Goal: Complete application form: Complete application form

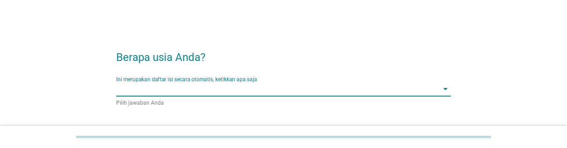
click at [318, 93] on input "Ini merupakan daftar isi secara otomatis, ketikkan apa saja" at bounding box center [277, 89] width 322 height 14
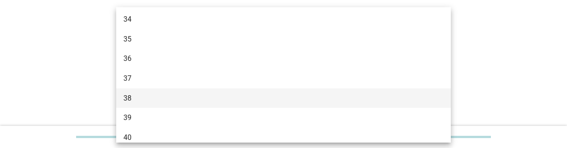
scroll to position [360, 0]
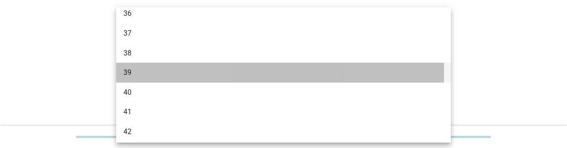
click at [182, 73] on div "39" at bounding box center [270, 72] width 294 height 11
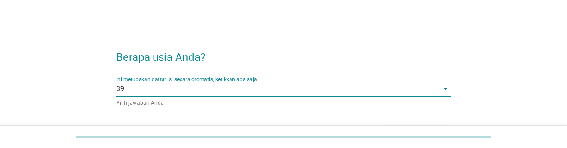
scroll to position [59, 0]
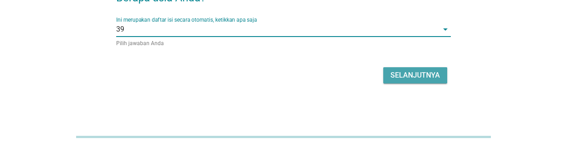
click at [422, 72] on div "Selanjutnya" at bounding box center [416, 75] width 50 height 11
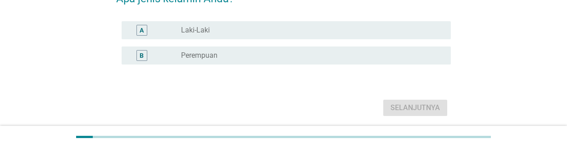
scroll to position [0, 0]
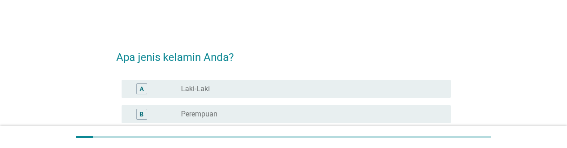
click at [298, 85] on div "radio_button_unchecked Laki-Laki" at bounding box center [308, 88] width 255 height 9
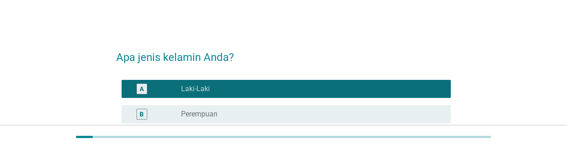
scroll to position [91, 0]
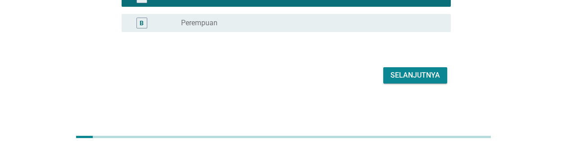
click at [407, 78] on div "Selanjutnya" at bounding box center [416, 75] width 50 height 11
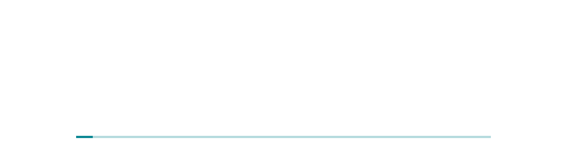
scroll to position [0, 0]
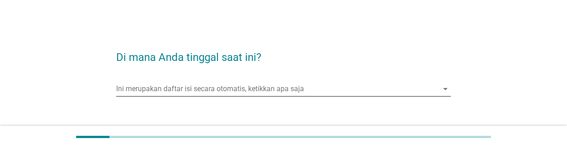
click at [307, 93] on input "Ini merupakan daftar isi secara otomatis, ketikkan apa saja" at bounding box center [277, 89] width 322 height 14
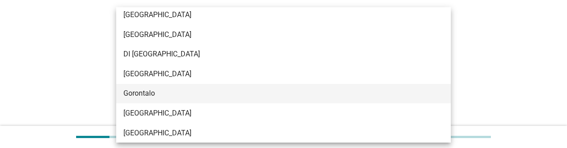
scroll to position [90, 0]
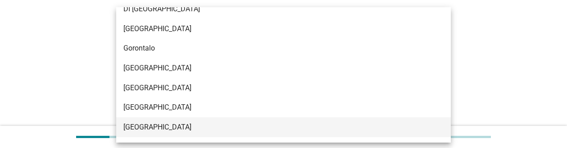
click at [170, 122] on div "[GEOGRAPHIC_DATA]" at bounding box center [270, 127] width 294 height 11
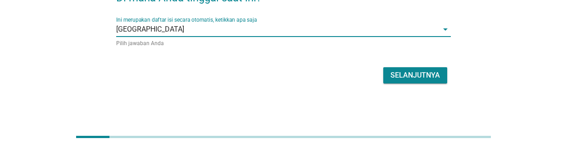
click at [415, 74] on div "Selanjutnya" at bounding box center [416, 75] width 50 height 11
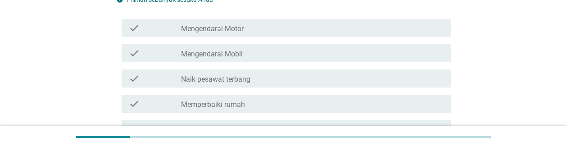
click at [279, 30] on div "check_box_outline_blank Mengendarai Motor" at bounding box center [312, 28] width 263 height 11
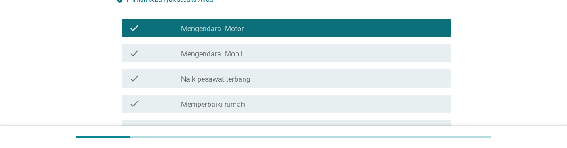
click at [250, 51] on div "check_box_outline_blank Mengendarai Mobil" at bounding box center [312, 53] width 263 height 11
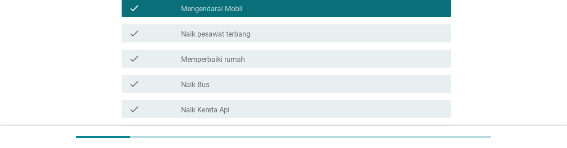
scroll to position [225, 0]
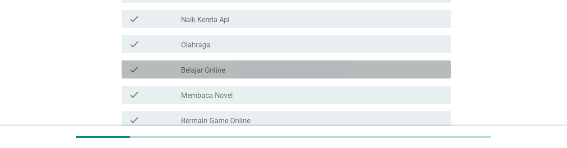
click at [251, 73] on div "check_box_outline_blank Belajar Online" at bounding box center [312, 69] width 263 height 11
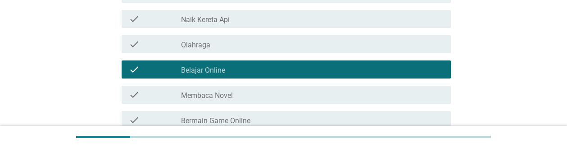
click at [247, 42] on div "check_box_outline_blank Olahraga" at bounding box center [312, 44] width 263 height 11
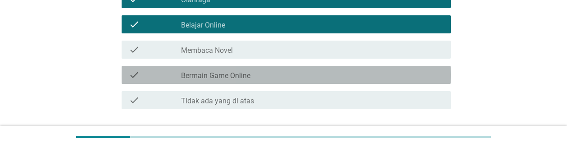
click at [253, 73] on div "check_box_outline_blank Bermain Game Online" at bounding box center [312, 74] width 263 height 11
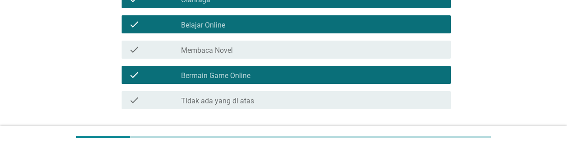
scroll to position [337, 0]
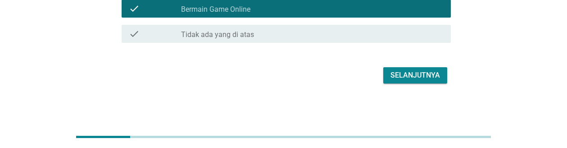
click at [411, 71] on div "Selanjutnya" at bounding box center [416, 75] width 50 height 11
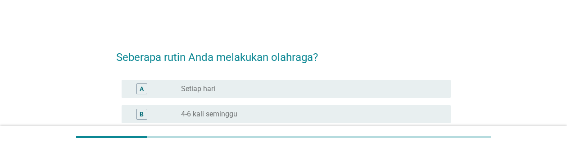
scroll to position [45, 0]
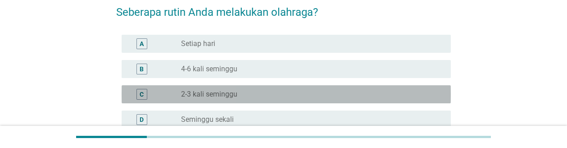
click at [341, 93] on div "radio_button_unchecked 2-3 kali seminggu" at bounding box center [308, 94] width 255 height 9
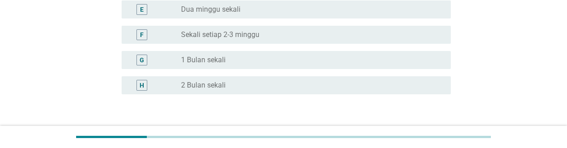
scroll to position [225, 0]
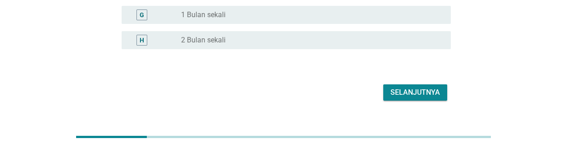
click at [413, 97] on div "Selanjutnya" at bounding box center [416, 92] width 50 height 11
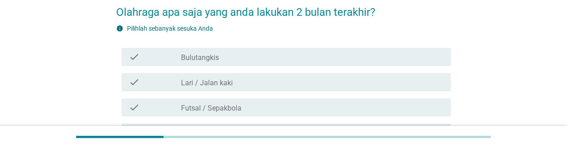
scroll to position [90, 0]
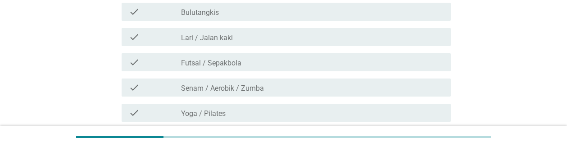
click at [295, 38] on div "check_box_outline_blank Lari / Jalan kaki" at bounding box center [312, 37] width 263 height 11
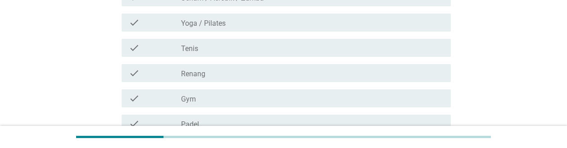
scroll to position [225, 0]
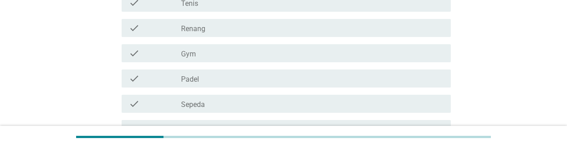
click at [271, 102] on div "check_box_outline_blank Sepeda" at bounding box center [312, 103] width 263 height 11
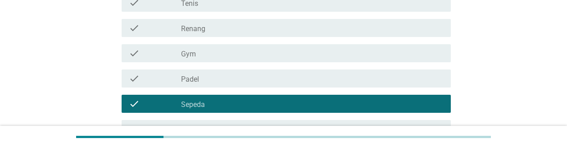
scroll to position [315, 0]
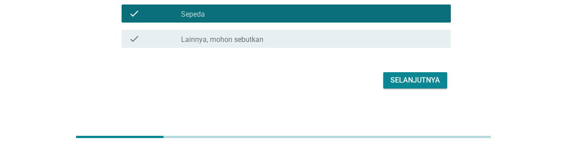
click at [418, 83] on div "Selanjutnya" at bounding box center [416, 80] width 50 height 11
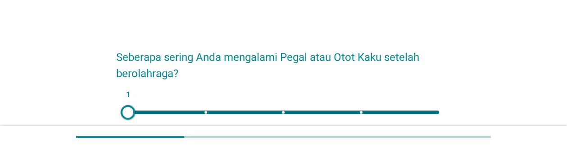
scroll to position [45, 0]
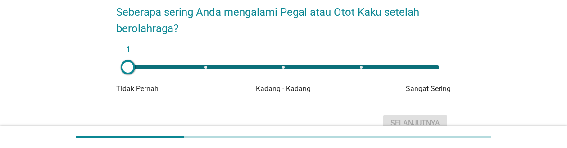
click at [281, 67] on div "1" at bounding box center [283, 67] width 311 height 4
type input "3"
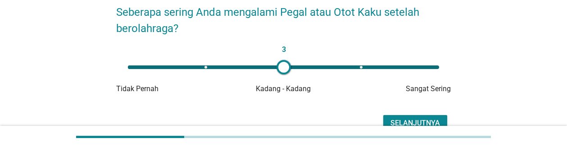
click at [404, 118] on div "Selanjutnya" at bounding box center [416, 123] width 50 height 11
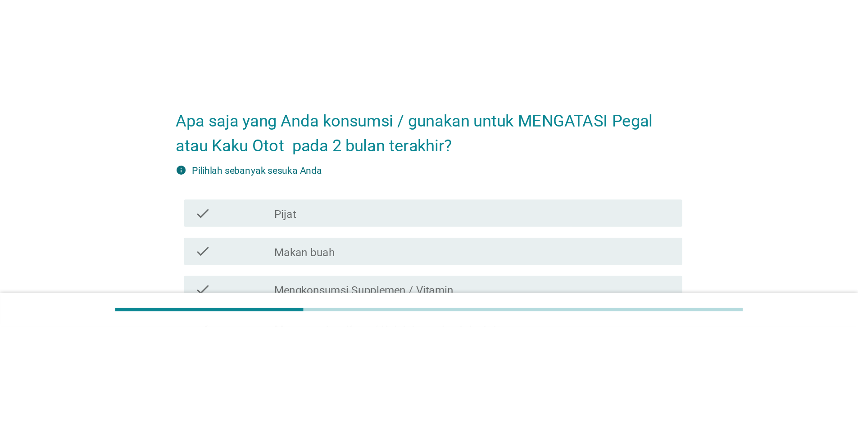
scroll to position [0, 0]
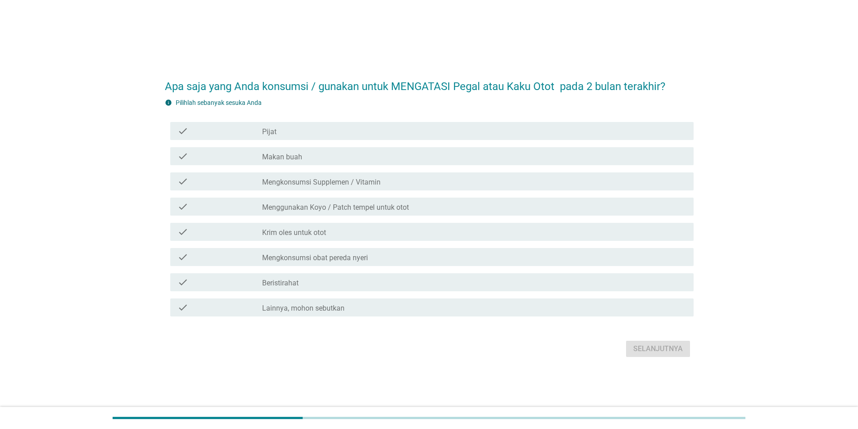
click at [431, 147] on div "check check_box_outline_blank Menggunakan Koyo / Patch tempel untuk otot" at bounding box center [431, 207] width 523 height 18
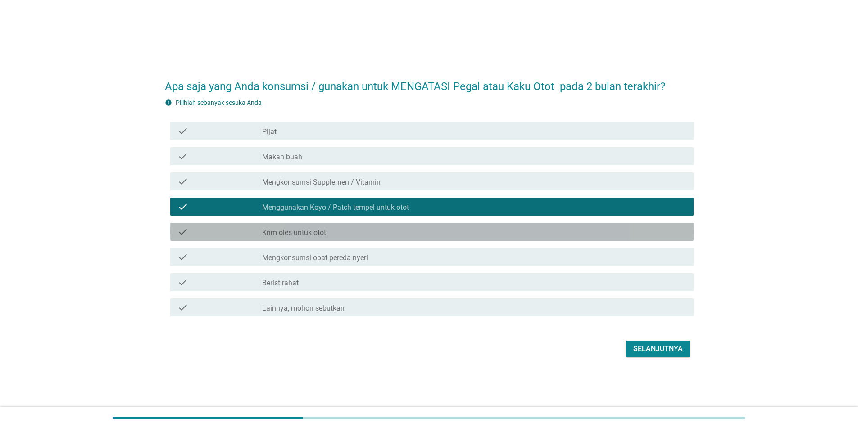
click at [391, 147] on div "check_box_outline_blank Krim oles untuk otot" at bounding box center [474, 232] width 424 height 11
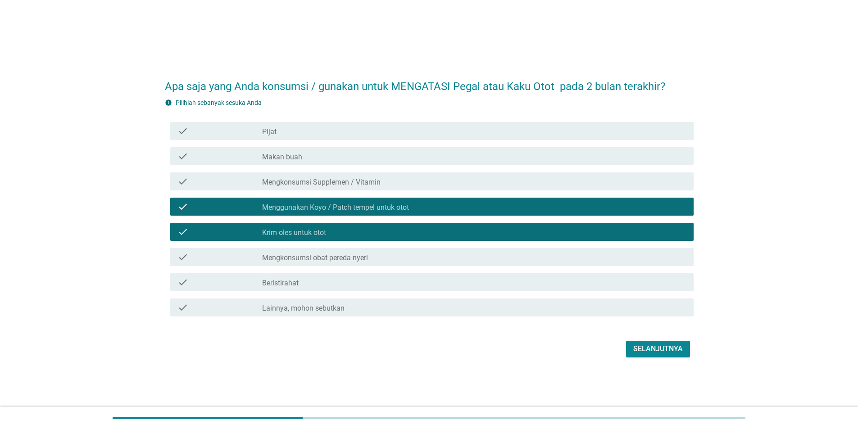
click at [362, 147] on div "check_box_outline_blank Mengkonsumsi Supplemen / Vitamin" at bounding box center [474, 181] width 424 height 11
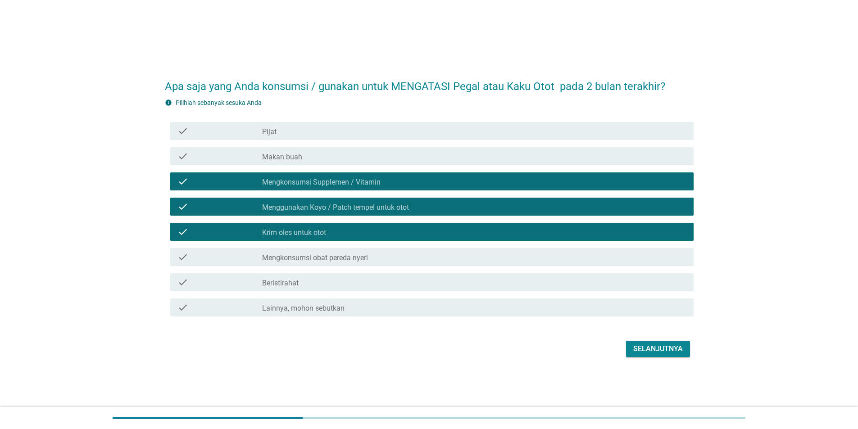
click at [352, 147] on label "Mengkonsumsi Supplemen / Vitamin" at bounding box center [321, 182] width 118 height 9
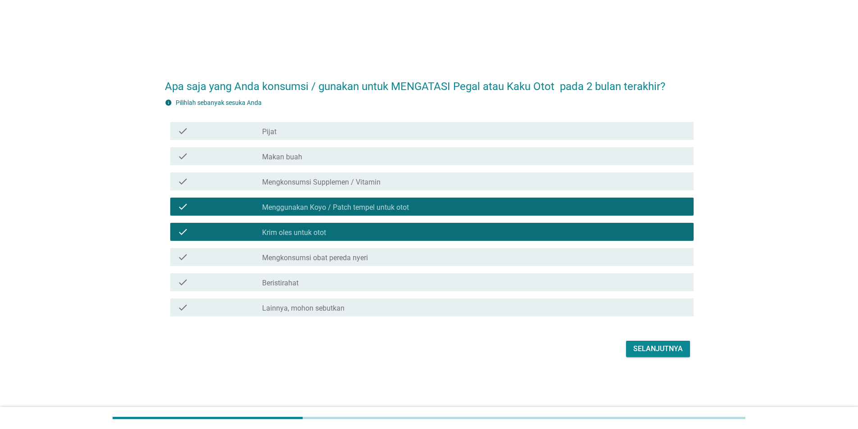
click at [309, 147] on div "check_box_outline_blank Beristirahat" at bounding box center [474, 282] width 424 height 11
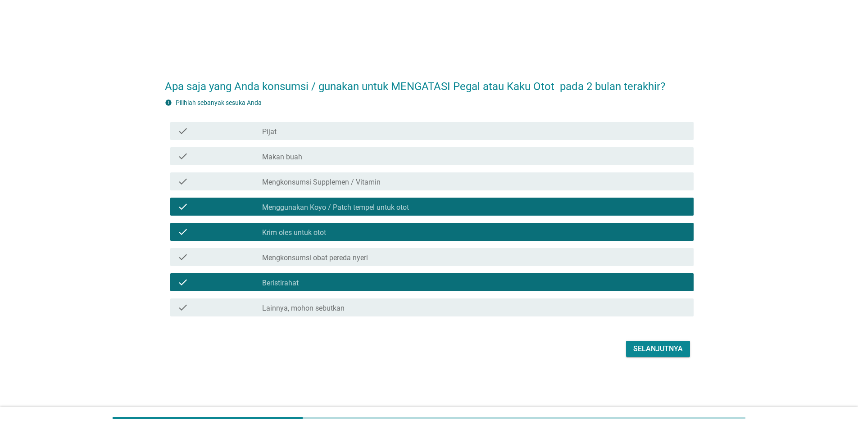
click at [567, 147] on div "Selanjutnya" at bounding box center [658, 349] width 50 height 11
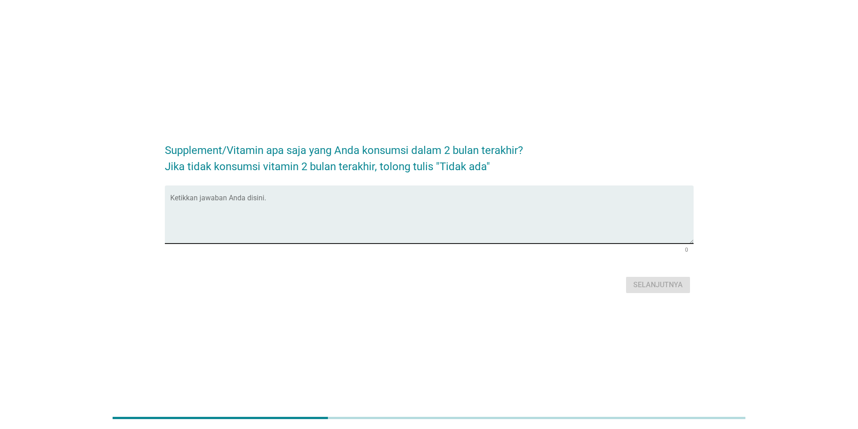
click at [388, 147] on textarea "Ketikkan jawaban Anda disini." at bounding box center [431, 219] width 523 height 47
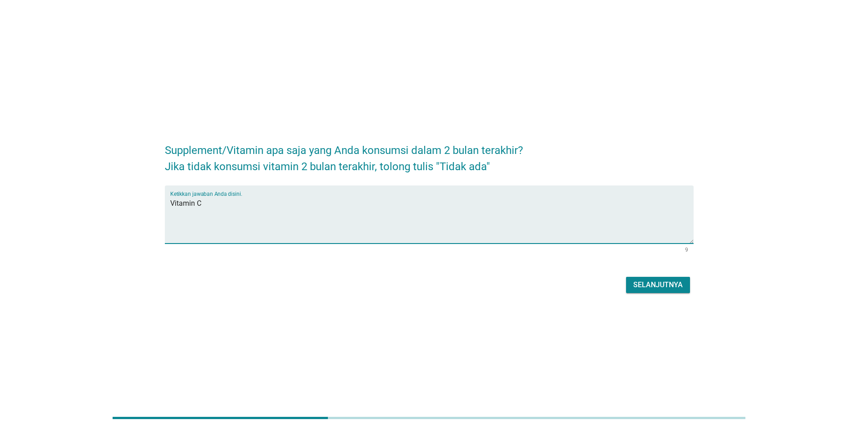
type textarea "Vitamin C"
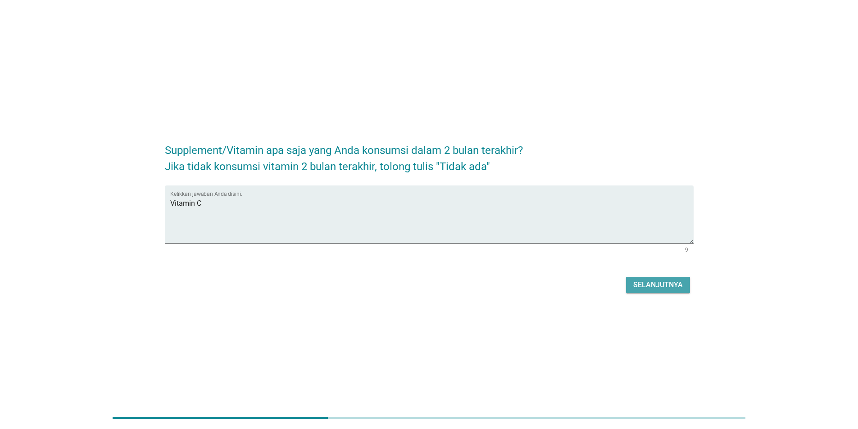
click at [567, 147] on div "Selanjutnya" at bounding box center [658, 285] width 50 height 11
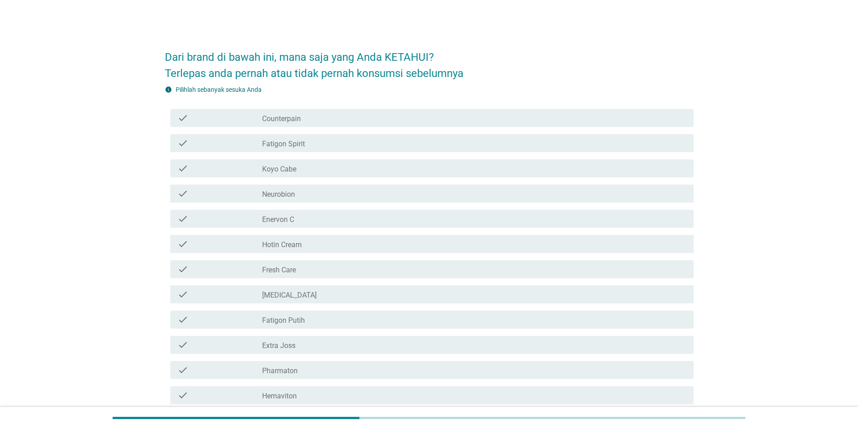
click at [360, 121] on div "check_box_outline_blank Counterpain" at bounding box center [474, 118] width 424 height 11
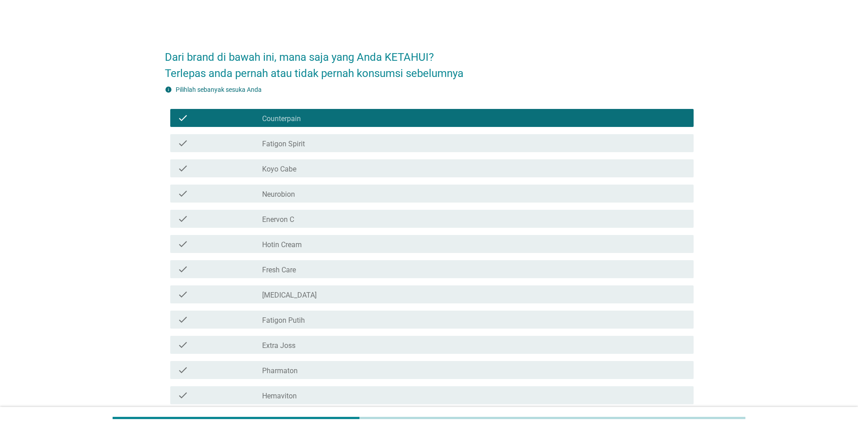
click at [321, 147] on div "check_box_outline_blank Koyo Cabe" at bounding box center [474, 168] width 424 height 11
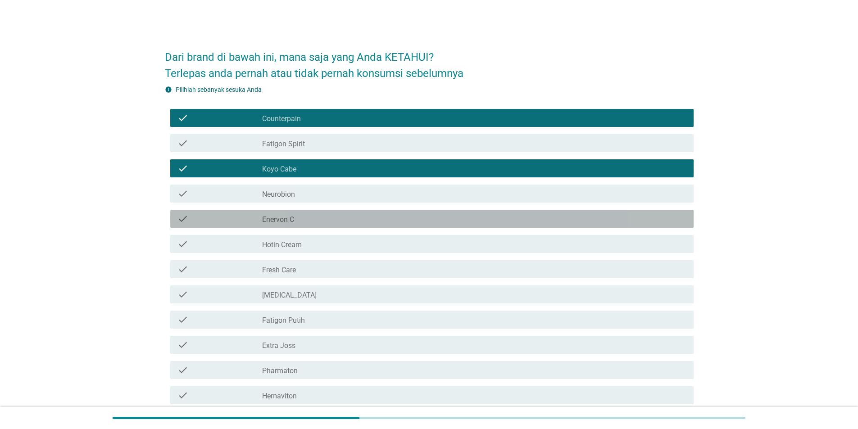
click at [316, 147] on div "check_box_outline_blank Enervon C" at bounding box center [474, 219] width 424 height 11
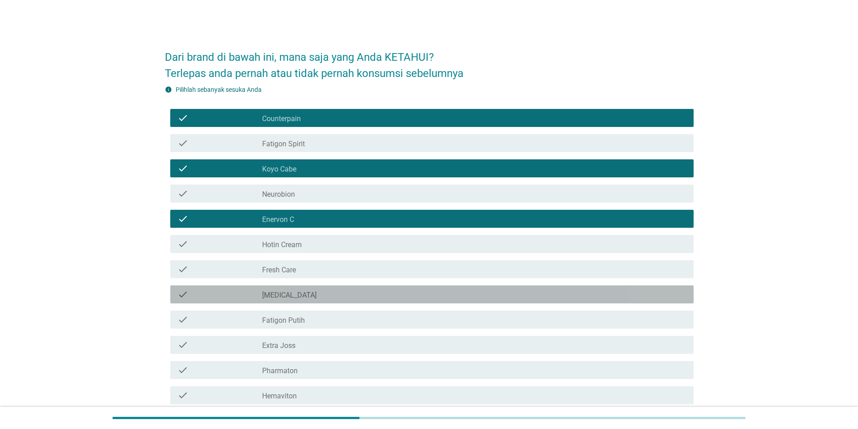
click at [299, 147] on div "check_box_outline_blank [MEDICAL_DATA]" at bounding box center [474, 294] width 424 height 11
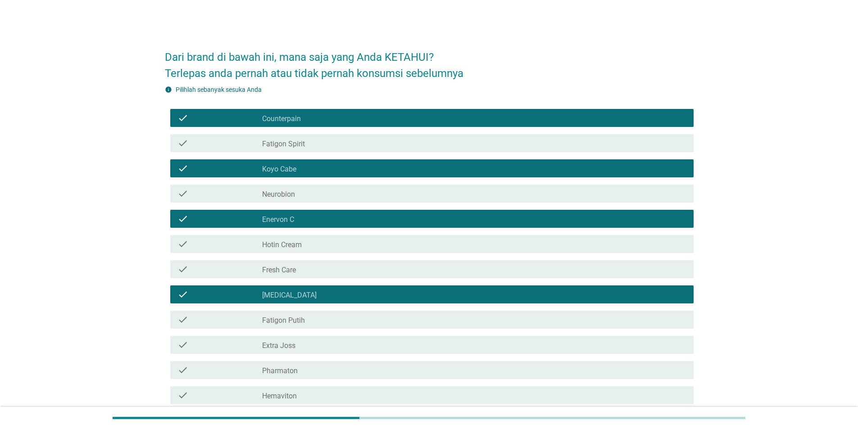
scroll to position [90, 0]
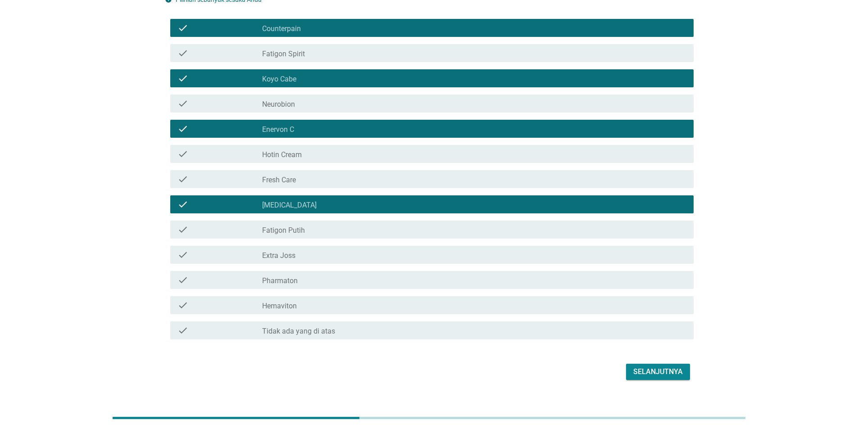
click at [290, 147] on label "Extra Joss" at bounding box center [278, 255] width 33 height 9
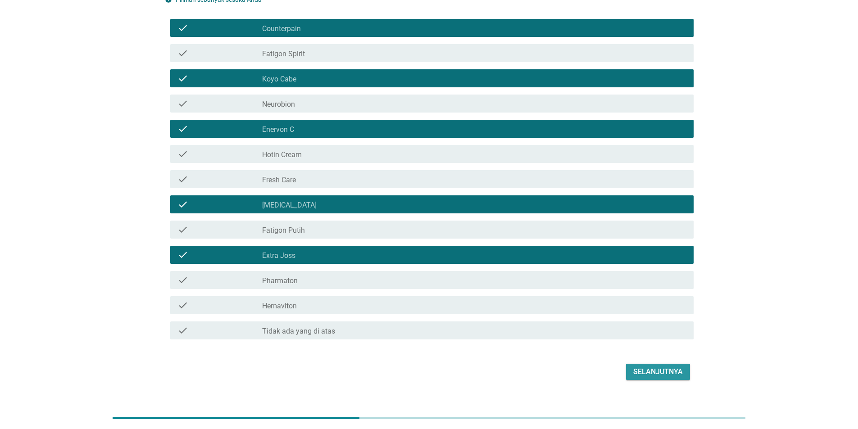
click at [567, 147] on div "Selanjutnya" at bounding box center [658, 372] width 50 height 11
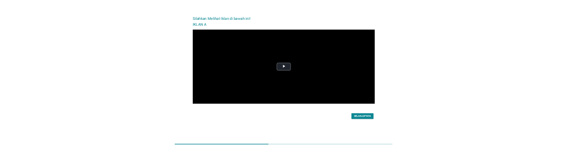
scroll to position [0, 0]
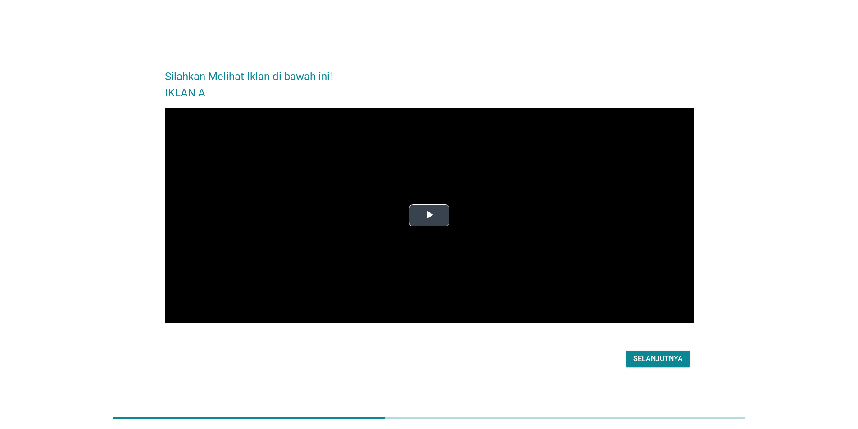
click at [429, 147] on span "Video Player" at bounding box center [429, 216] width 0 height 0
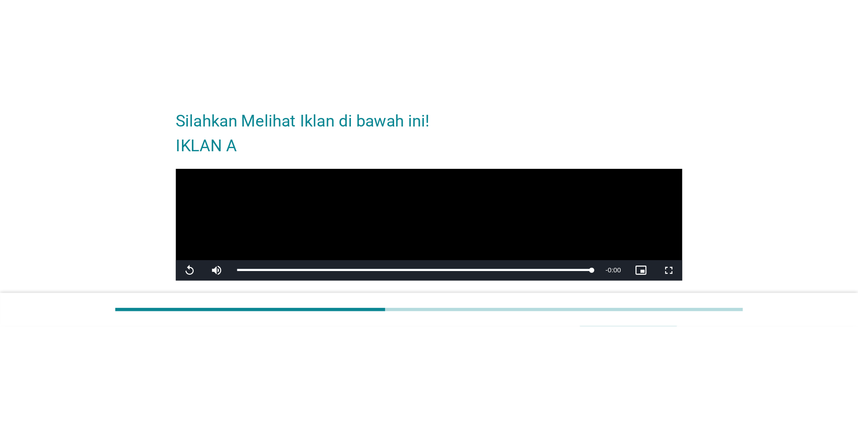
scroll to position [22, 0]
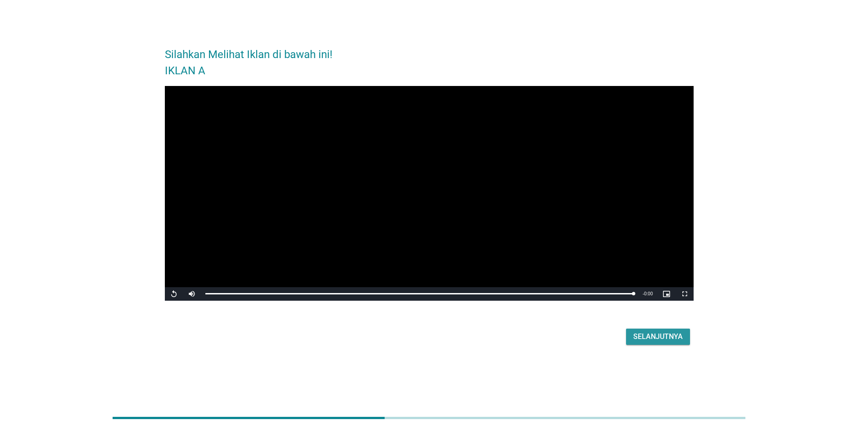
drag, startPoint x: 646, startPoint y: 339, endPoint x: 597, endPoint y: 352, distance: 50.3
click at [567, 147] on div "Silahkan Melihat Iklan di bawah ini! IKLAN A Video Player is loading. Play Vide…" at bounding box center [429, 192] width 543 height 325
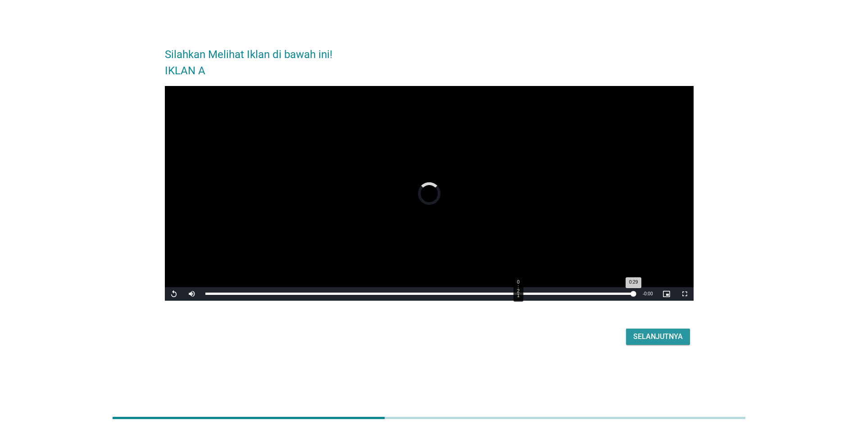
drag, startPoint x: 633, startPoint y: 293, endPoint x: 517, endPoint y: 295, distance: 116.2
click at [517, 147] on div "0:29" at bounding box center [419, 294] width 428 height 2
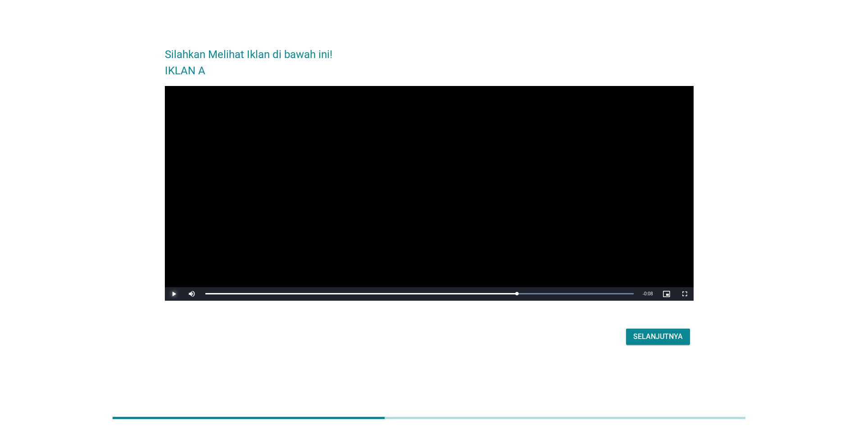
click at [176, 147] on span "Video Player" at bounding box center [174, 294] width 18 height 0
click at [567, 147] on div "Selanjutnya" at bounding box center [658, 337] width 50 height 11
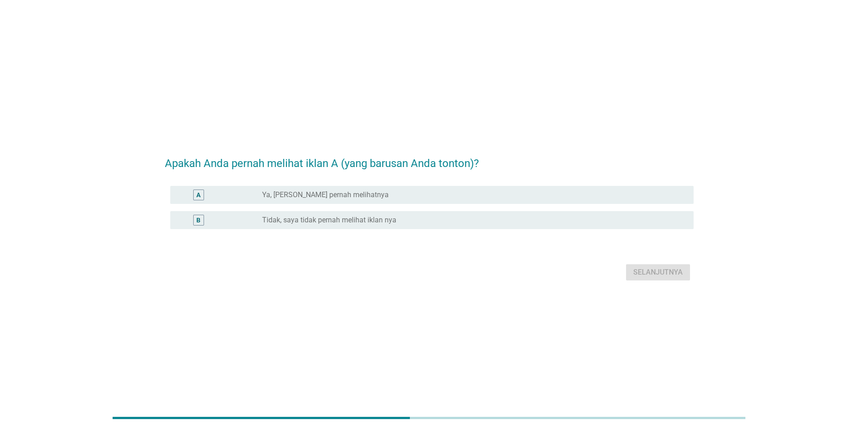
click at [385, 147] on div "radio_button_unchecked Ya, [PERSON_NAME] pernah melihatnya" at bounding box center [470, 195] width 417 height 9
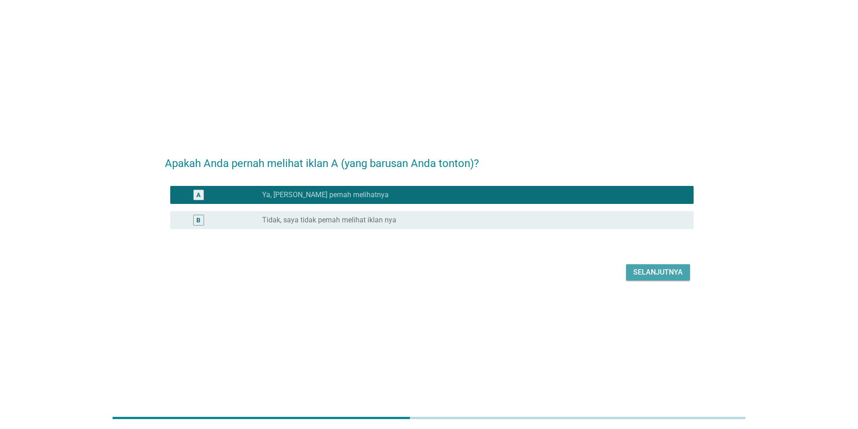
click at [567, 147] on div "Selanjutnya" at bounding box center [658, 272] width 50 height 11
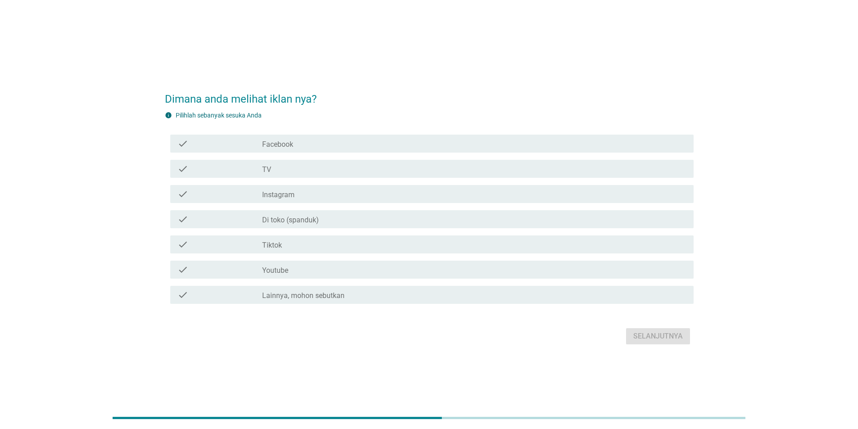
click at [304, 147] on div "check_box_outline_blank TV" at bounding box center [474, 169] width 424 height 11
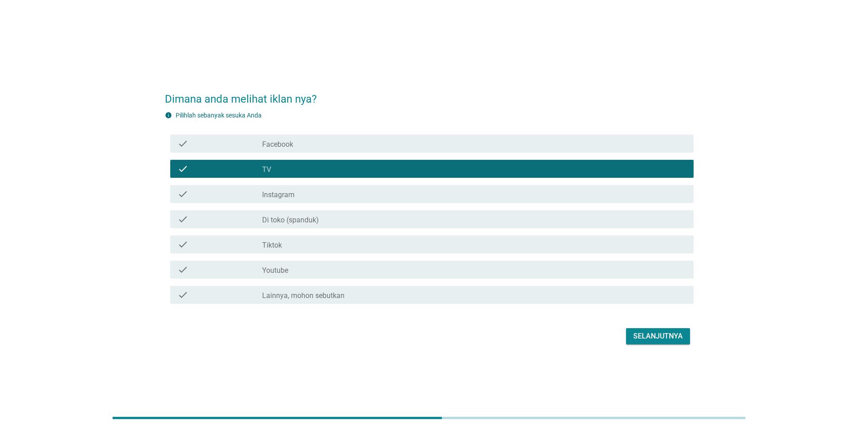
drag, startPoint x: 300, startPoint y: 192, endPoint x: 330, endPoint y: 206, distance: 33.7
click at [300, 147] on div "check_box_outline_blank Instagram" at bounding box center [474, 194] width 424 height 11
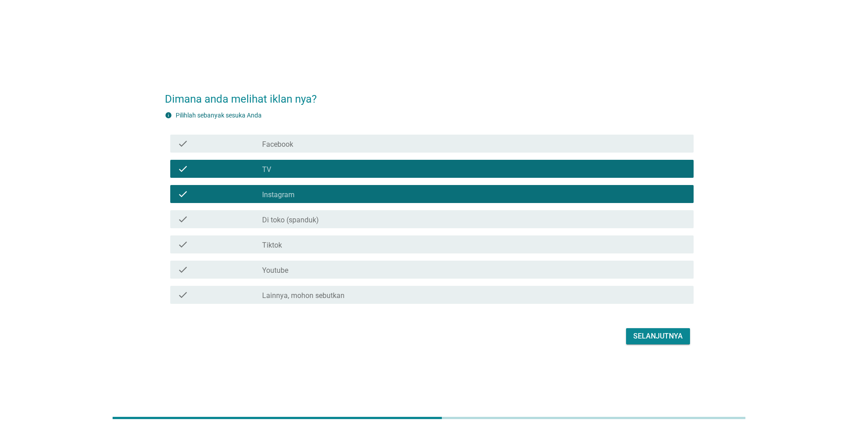
click at [310, 147] on div "check_box_outline_blank Instagram" at bounding box center [474, 194] width 424 height 11
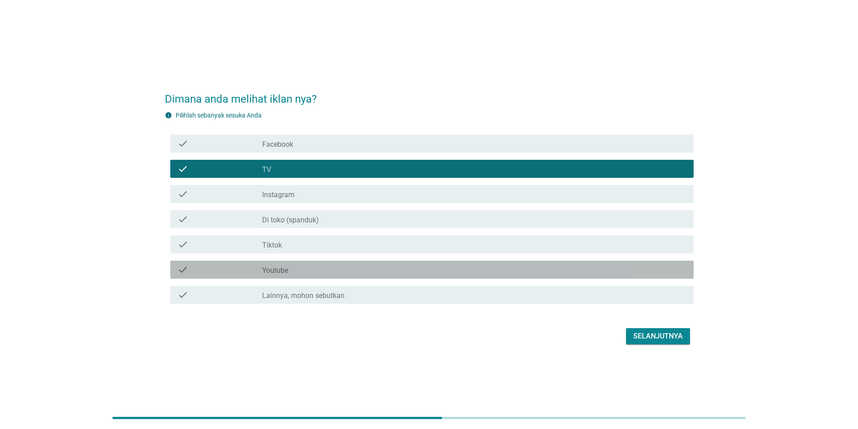
click at [295, 147] on div "check_box_outline_blank Youtube" at bounding box center [474, 269] width 424 height 11
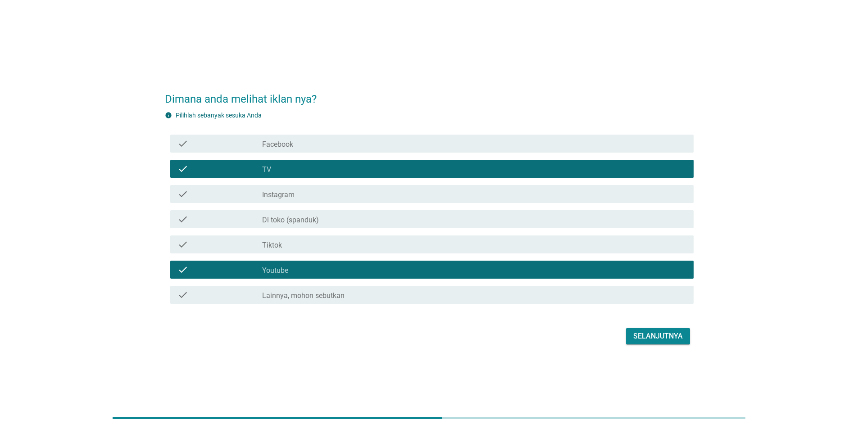
click at [567, 147] on div "Selanjutnya" at bounding box center [658, 336] width 50 height 11
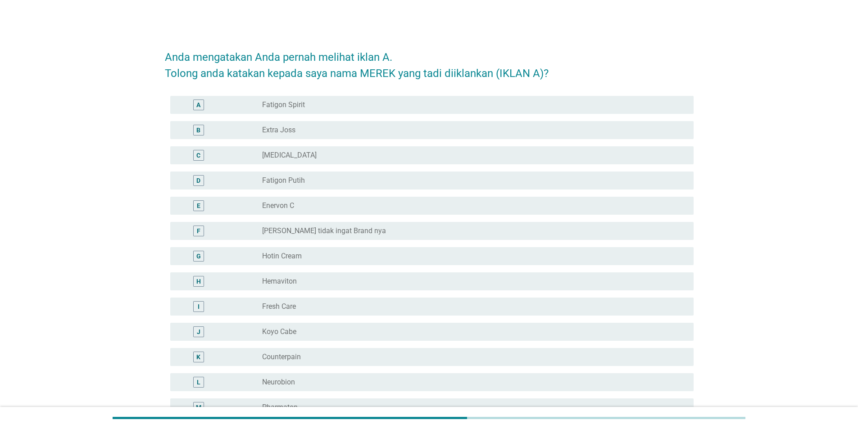
click at [321, 147] on div "radio_button_unchecked [MEDICAL_DATA]" at bounding box center [470, 155] width 417 height 9
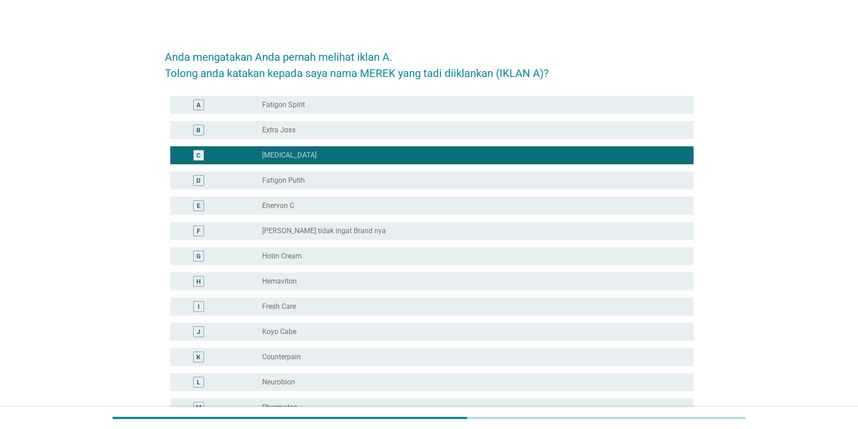
scroll to position [128, 0]
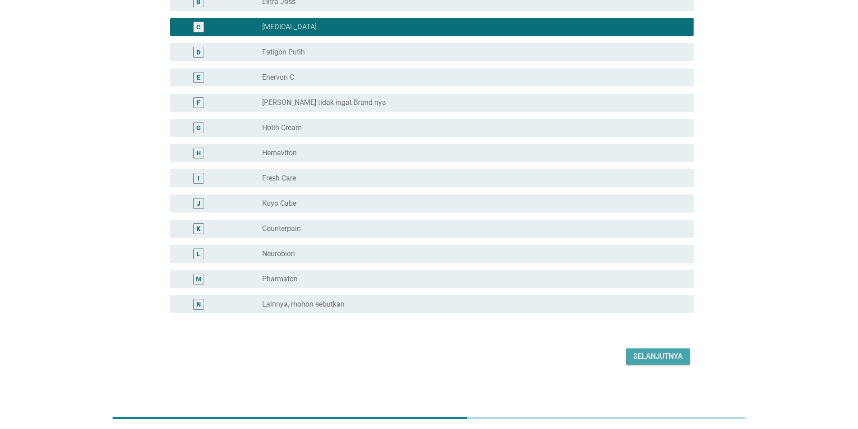
click at [567, 147] on div "Selanjutnya" at bounding box center [658, 356] width 50 height 11
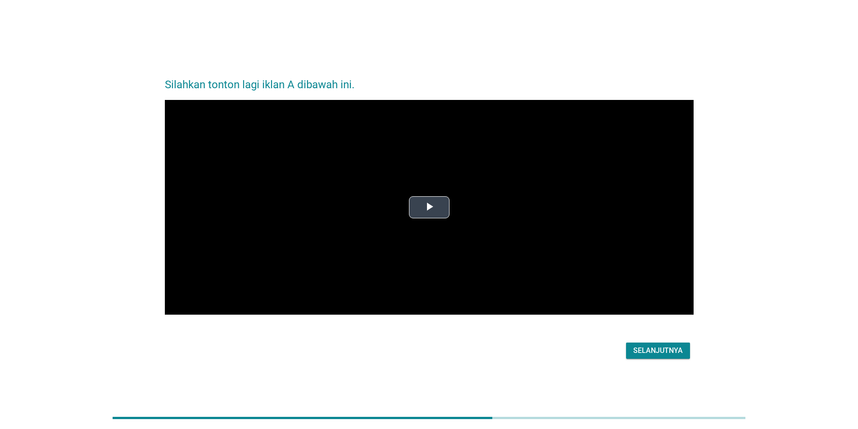
click at [429, 147] on span "Video Player" at bounding box center [429, 208] width 0 height 0
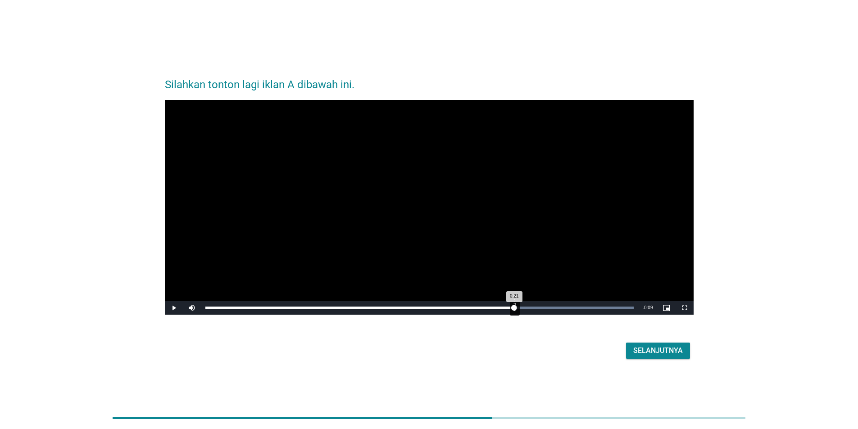
click at [514, 147] on div "Loaded : 100.00% 0:21 0:21" at bounding box center [419, 308] width 437 height 14
click at [555, 147] on div "Loaded : 100.00% 0:24 0:22" at bounding box center [419, 308] width 437 height 14
click at [567, 147] on div "Loaded : 100.00% 0:26 0:24" at bounding box center [419, 308] width 437 height 14
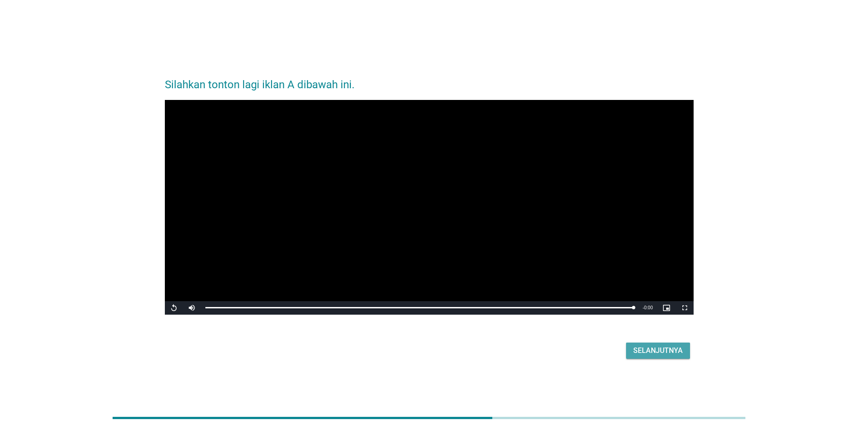
click at [567, 147] on div "Selanjutnya" at bounding box center [658, 351] width 50 height 11
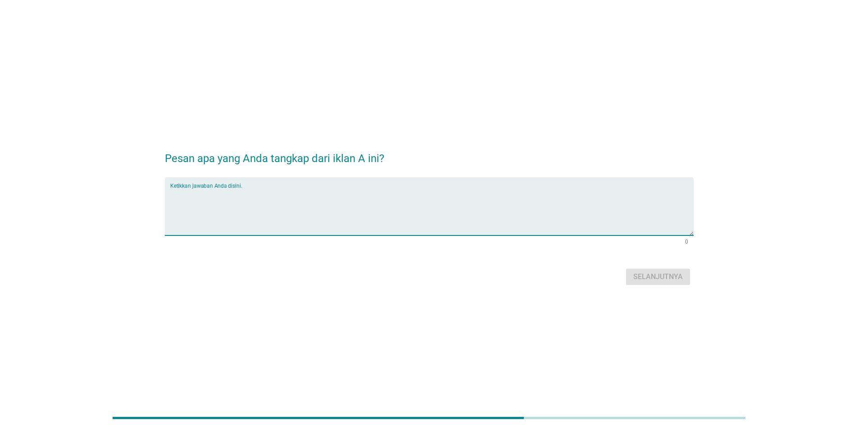
click at [319, 147] on textarea "Ketikkan jawaban Anda disini." at bounding box center [431, 211] width 523 height 47
type textarea "Vitamin pendukung untuk olahraga"
click at [567, 147] on div "Selanjutnya" at bounding box center [658, 277] width 50 height 11
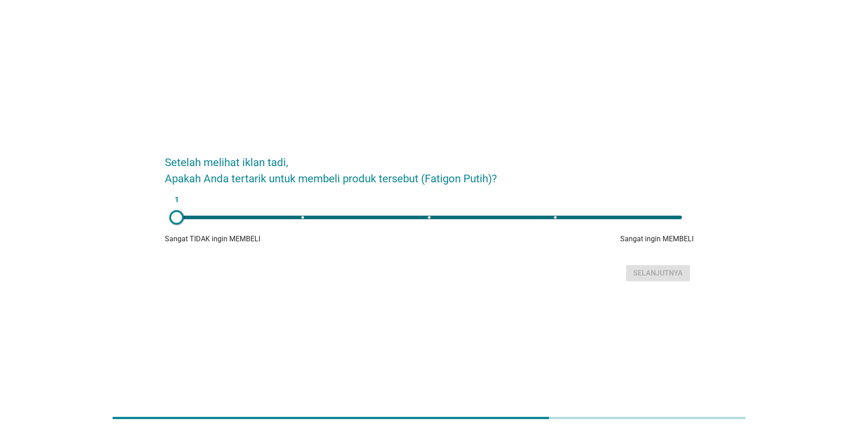
click at [555, 147] on div "1" at bounding box center [429, 218] width 505 height 4
type input "4"
click at [567, 147] on button "Selanjutnya" at bounding box center [658, 273] width 64 height 16
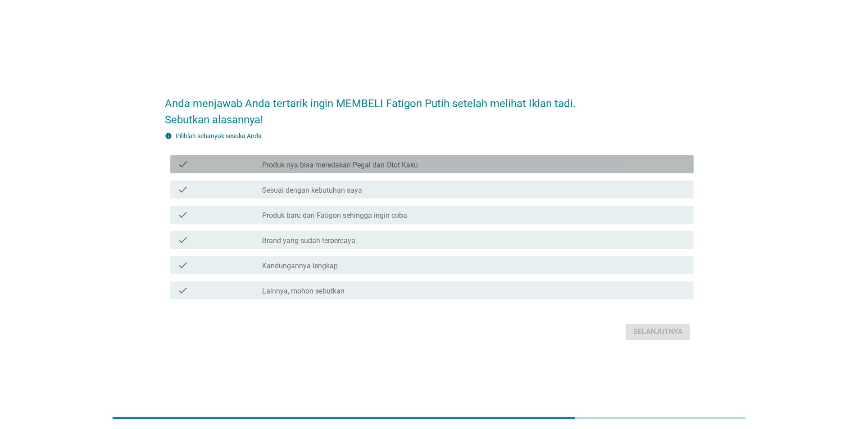
click at [380, 147] on label "Produk nya bisa meredakan Pegal dan Otot Kaku" at bounding box center [340, 165] width 156 height 9
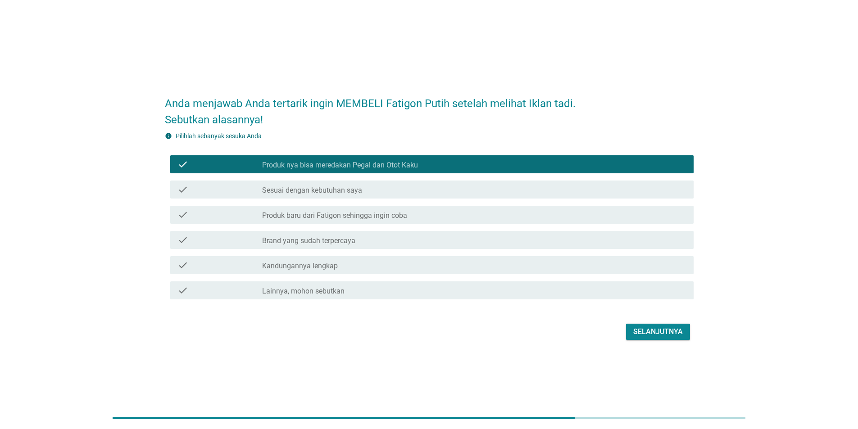
click at [327, 147] on div "check_box_outline_blank Brand yang sudah terpercaya" at bounding box center [474, 240] width 424 height 11
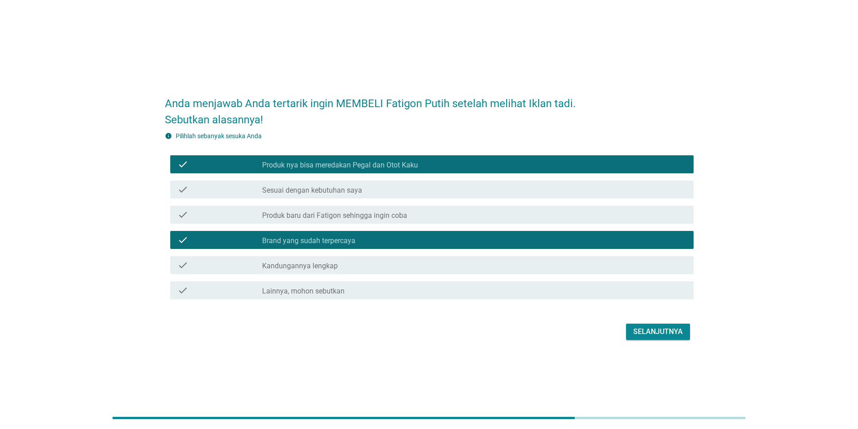
click at [322, 147] on div "check_box_outline_blank Kandungannya lengkap" at bounding box center [474, 265] width 424 height 11
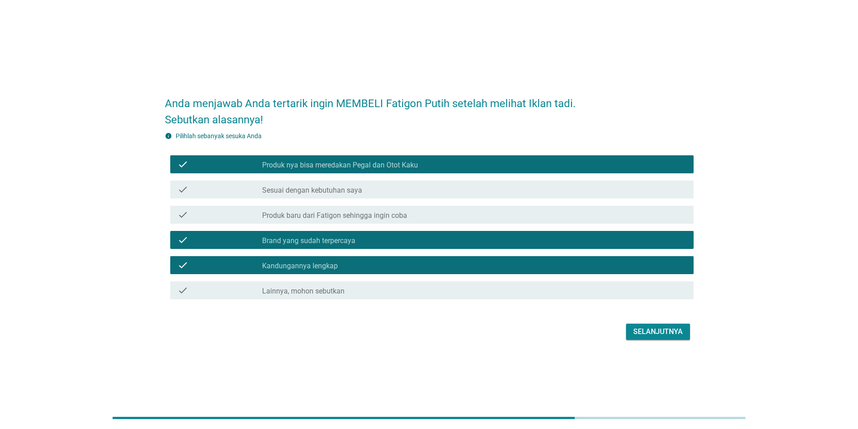
click at [567, 147] on button "Selanjutnya" at bounding box center [658, 332] width 64 height 16
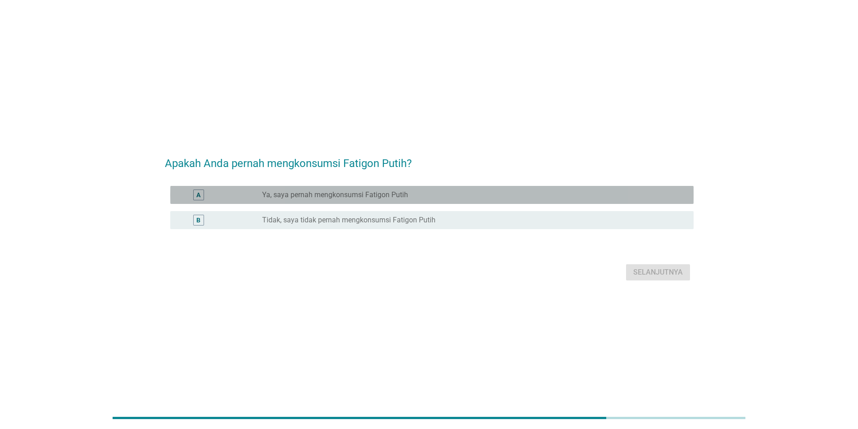
click at [419, 147] on div "radio_button_unchecked Ya, saya pernah mengkonsumsi Fatigon Putih" at bounding box center [470, 195] width 417 height 9
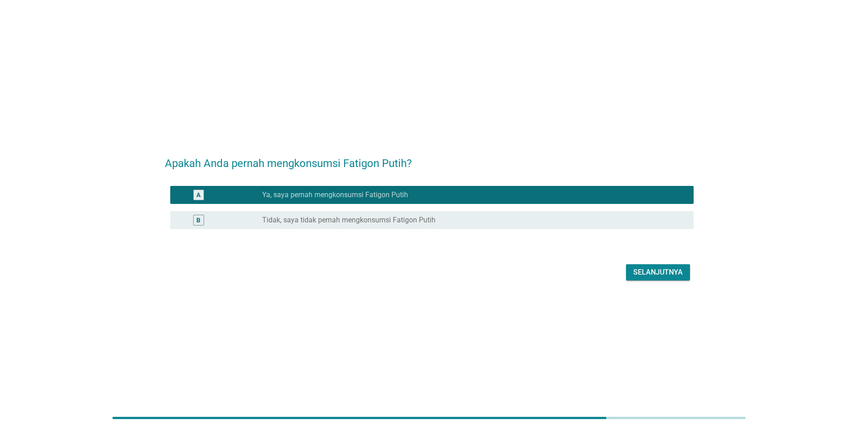
click at [567, 147] on div "Selanjutnya" at bounding box center [658, 272] width 50 height 11
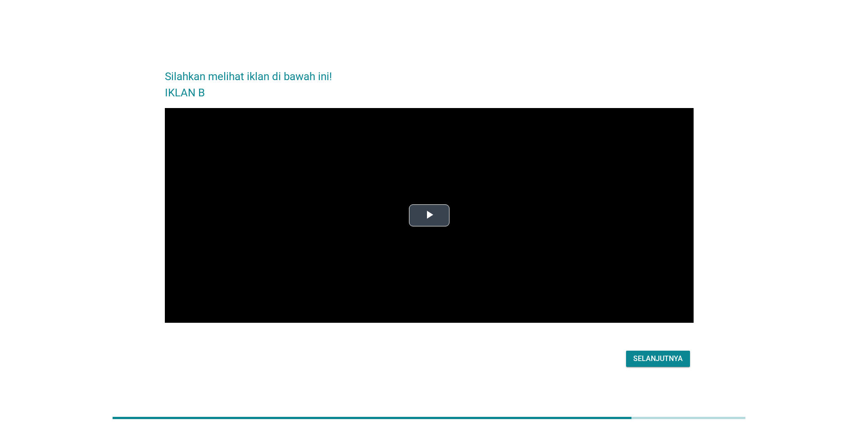
click at [450, 147] on video "Video Player" at bounding box center [429, 215] width 529 height 215
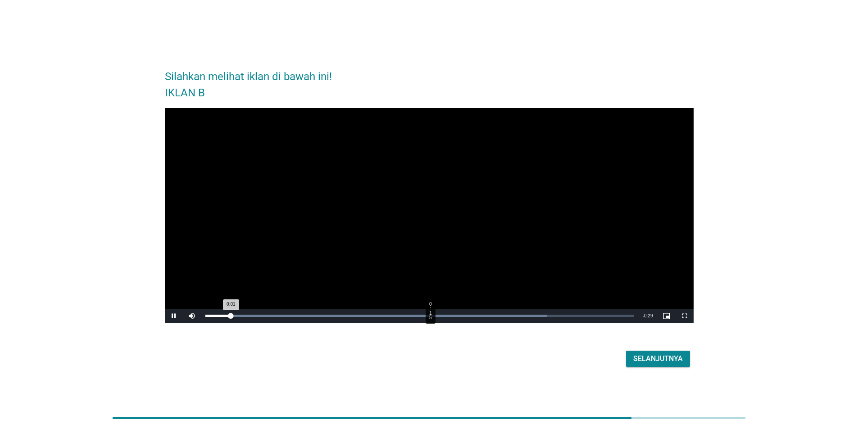
click at [429, 147] on div "Loaded : 79.84% 0:15 0:01" at bounding box center [419, 316] width 428 height 2
click at [468, 147] on div "Loaded : 100.00% 0:18 0:16" at bounding box center [419, 316] width 437 height 14
click at [499, 147] on div "Loaded : 100.00% 0:20 0:18" at bounding box center [419, 316] width 437 height 14
click at [539, 147] on div "Loaded : 100.00% 0:22 0:20" at bounding box center [419, 316] width 437 height 14
click at [567, 147] on div "Loaded : 100.00% 0:25 0:23" at bounding box center [419, 316] width 428 height 2
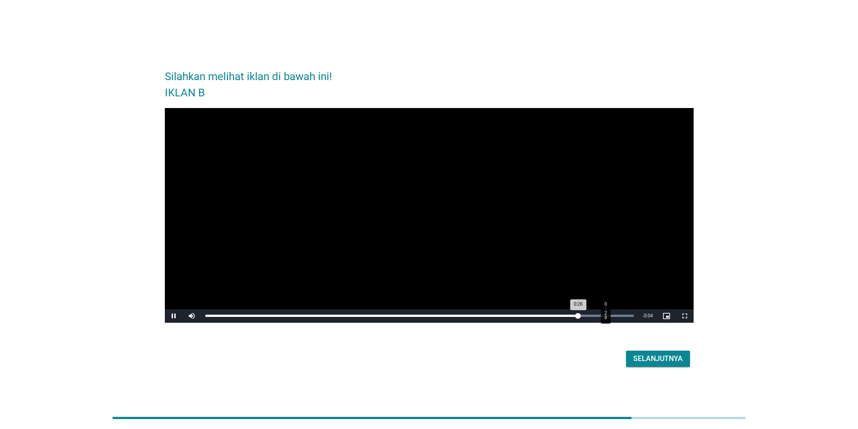
click at [567, 147] on div "Loaded : 100.00% 0:28 0:26" at bounding box center [419, 316] width 428 height 2
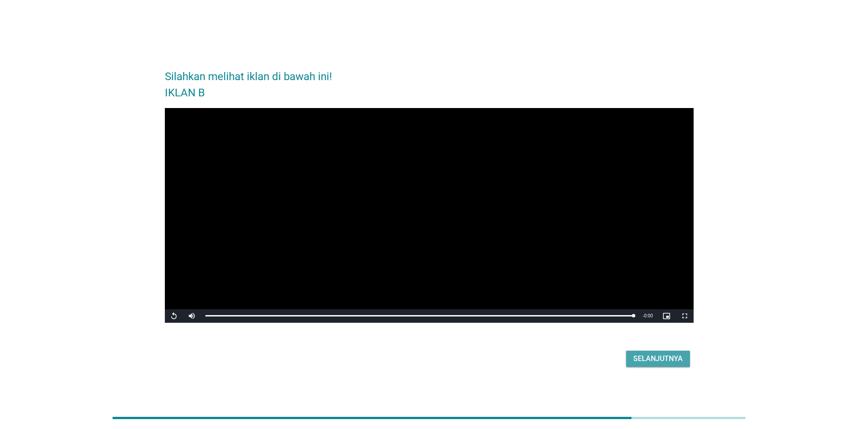
click at [567, 147] on div "Selanjutnya" at bounding box center [658, 359] width 50 height 11
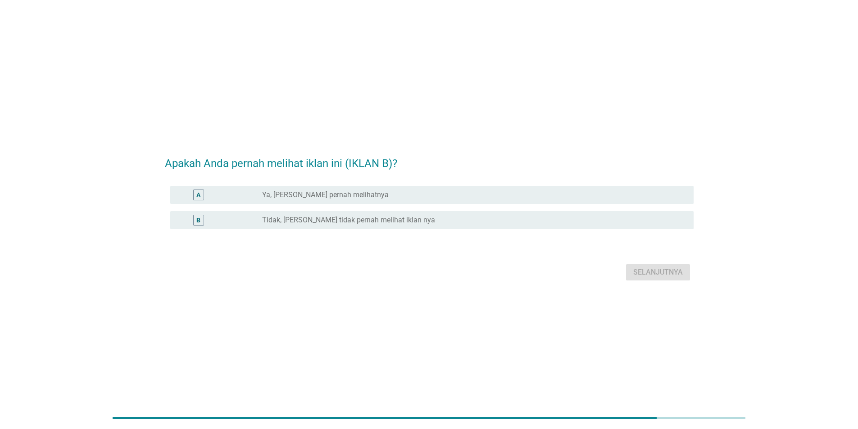
click at [425, 147] on div "radio_button_unchecked Ya, [PERSON_NAME] pernah melihatnya" at bounding box center [470, 195] width 417 height 9
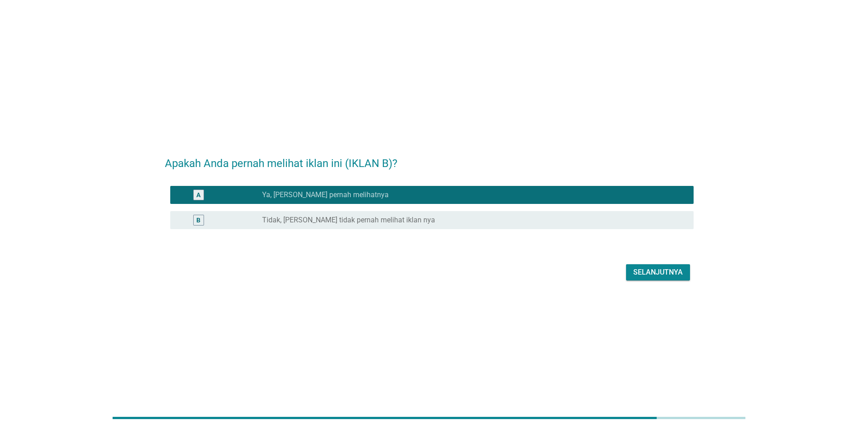
click at [567, 147] on div "Selanjutnya" at bounding box center [658, 272] width 50 height 11
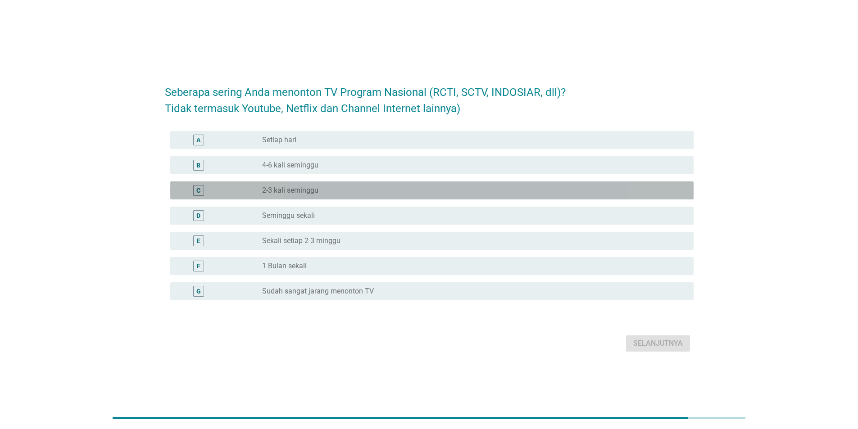
click at [375, 147] on div "C radio_button_unchecked 2-3 kali seminggu" at bounding box center [431, 191] width 523 height 18
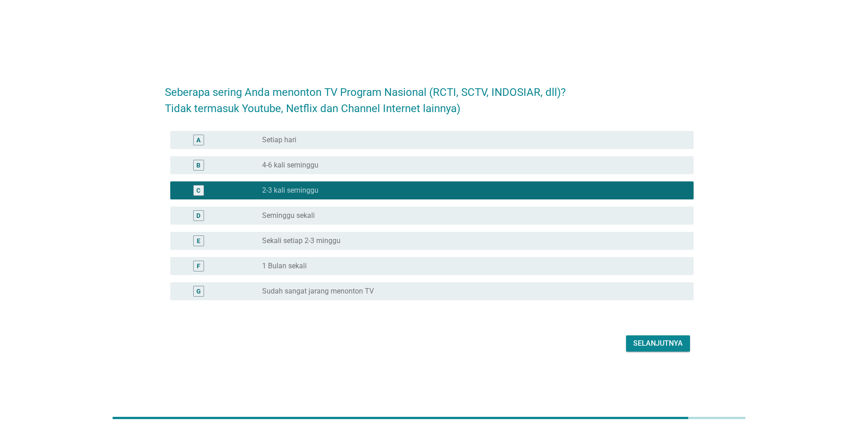
click at [455, 147] on div "radio_button_unchecked 4-6 kali seminggu" at bounding box center [474, 165] width 424 height 11
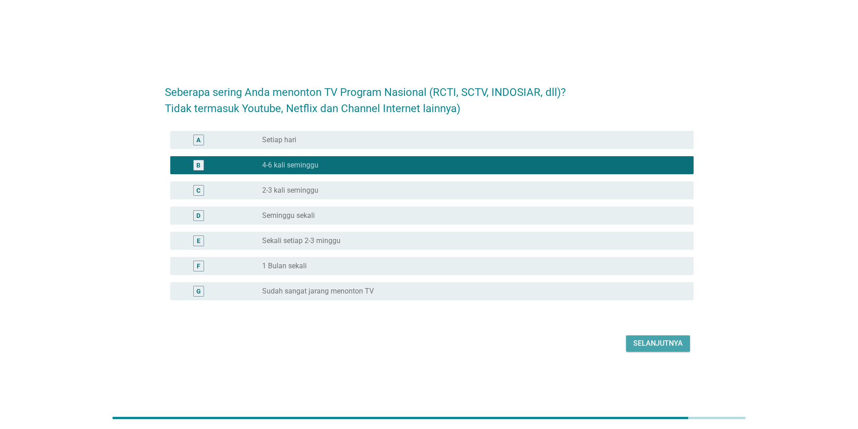
click at [567, 147] on button "Selanjutnya" at bounding box center [658, 344] width 64 height 16
